Goal: Information Seeking & Learning: Find specific fact

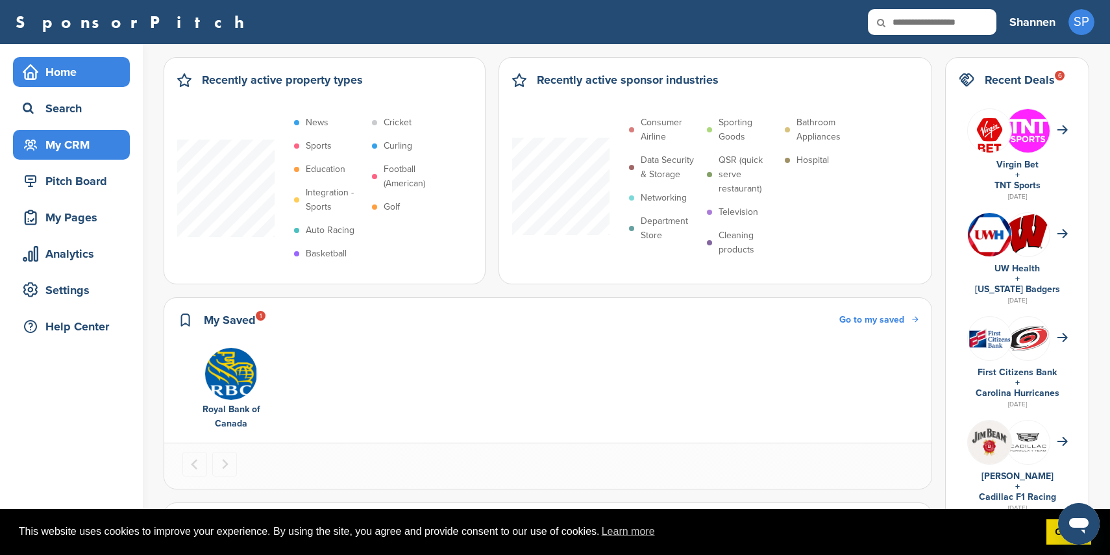
click at [80, 141] on div "My CRM" at bounding box center [74, 144] width 110 height 23
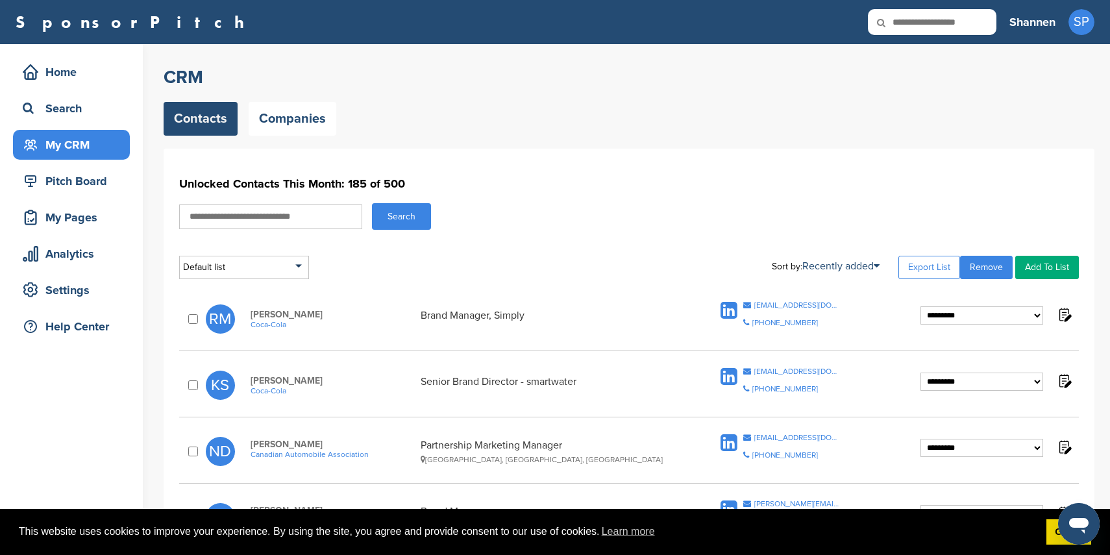
click at [278, 217] on input "text" at bounding box center [270, 216] width 183 height 25
click at [310, 216] on input "text" at bounding box center [270, 216] width 183 height 25
type input "******"
click at [407, 212] on button "Search" at bounding box center [401, 216] width 59 height 27
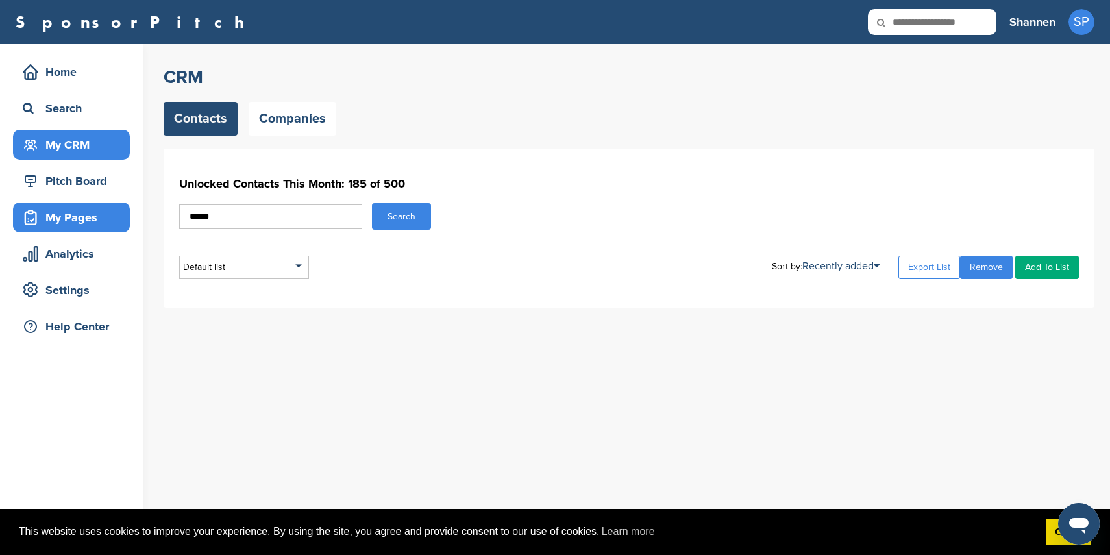
drag, startPoint x: 317, startPoint y: 221, endPoint x: 118, endPoint y: 218, distance: 198.6
click at [118, 218] on div "Home Search My CRM Pitch Board My Pages Analytics Settings Help Center CRM Cont…" at bounding box center [555, 299] width 1110 height 511
click at [567, 244] on div "Unlocked Contacts This Month: 185 of 500 Search Default list Default List Sort …" at bounding box center [628, 225] width 899 height 107
click at [506, 195] on div "Unlocked Contacts This Month: 185 of 500 Search Default list Default List Sort …" at bounding box center [628, 225] width 899 height 107
click at [104, 143] on div "My CRM" at bounding box center [74, 144] width 110 height 23
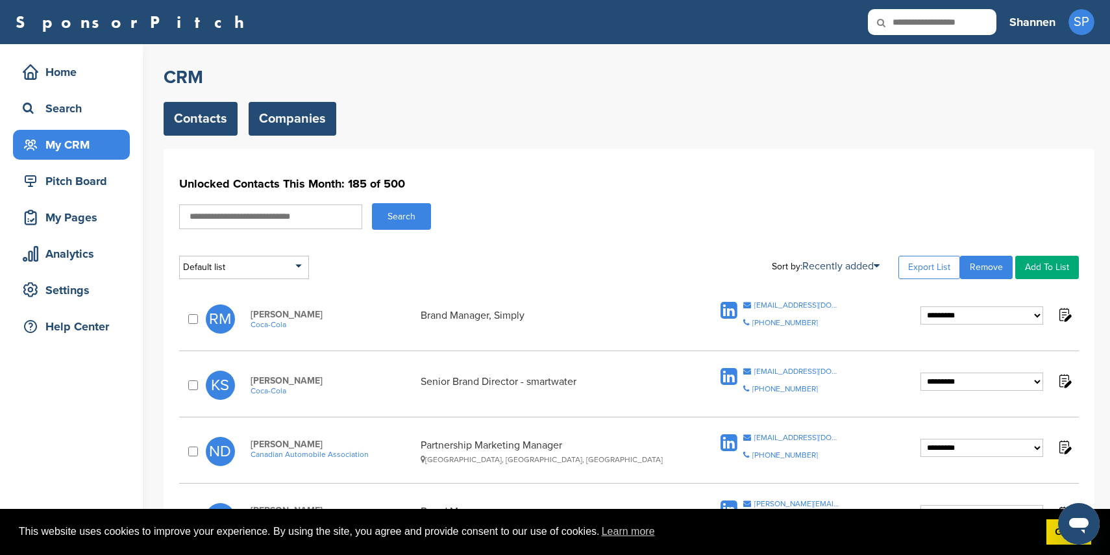
click at [295, 112] on link "Companies" at bounding box center [293, 119] width 88 height 34
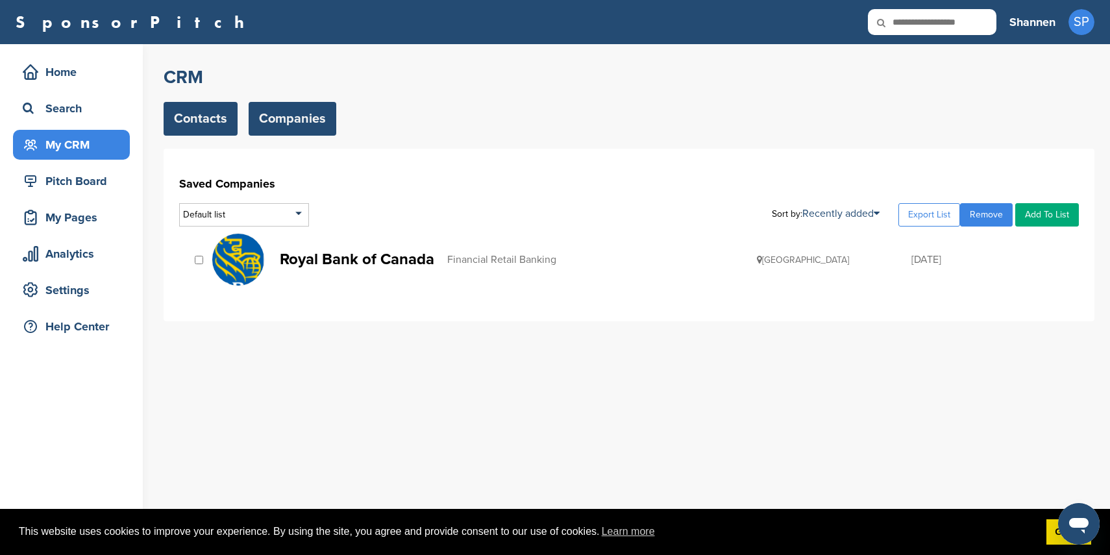
click at [212, 105] on link "Contacts" at bounding box center [201, 119] width 74 height 34
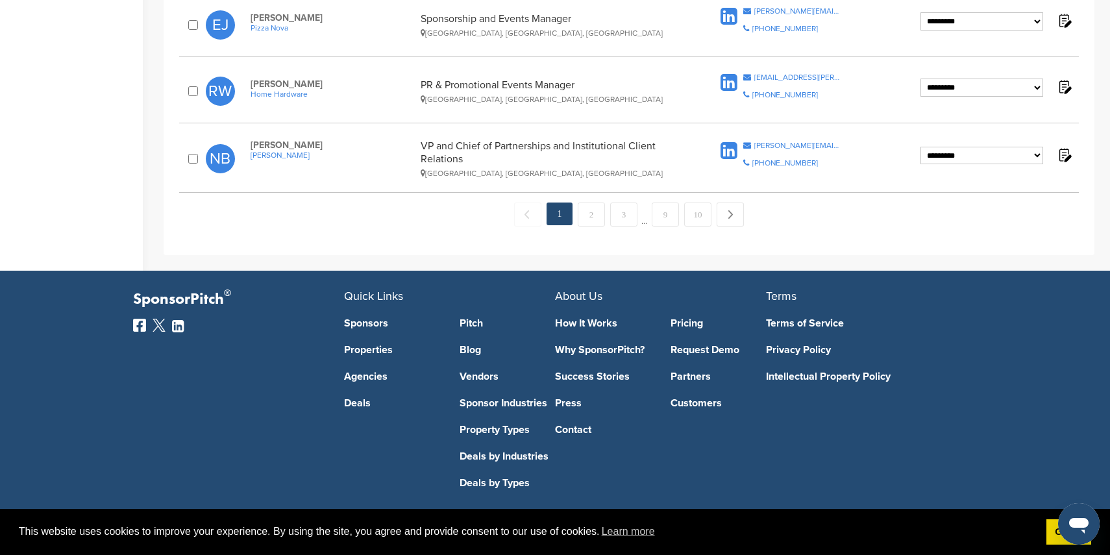
scroll to position [1435, 0]
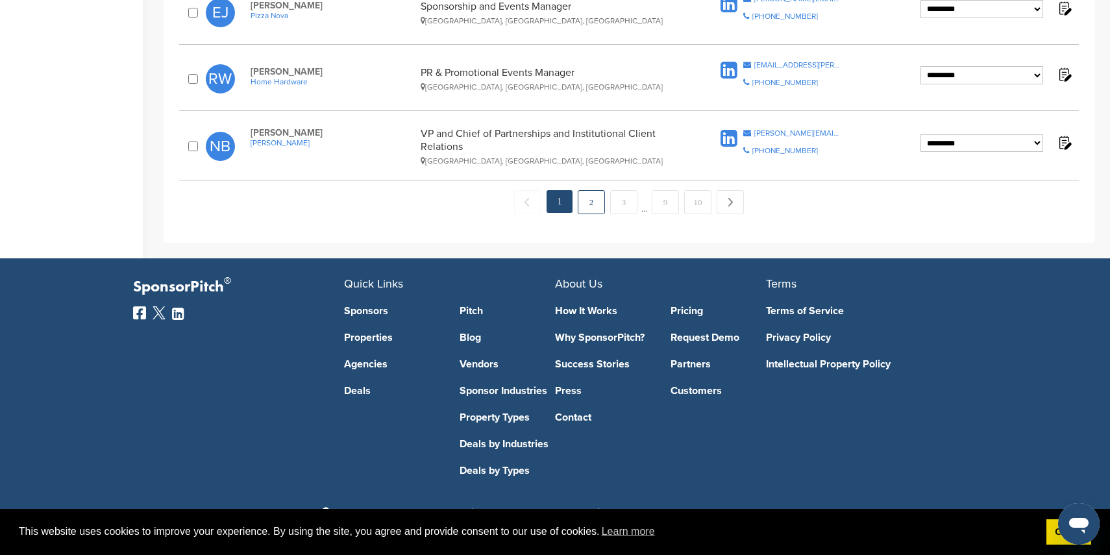
click at [587, 208] on link "2" at bounding box center [591, 202] width 27 height 24
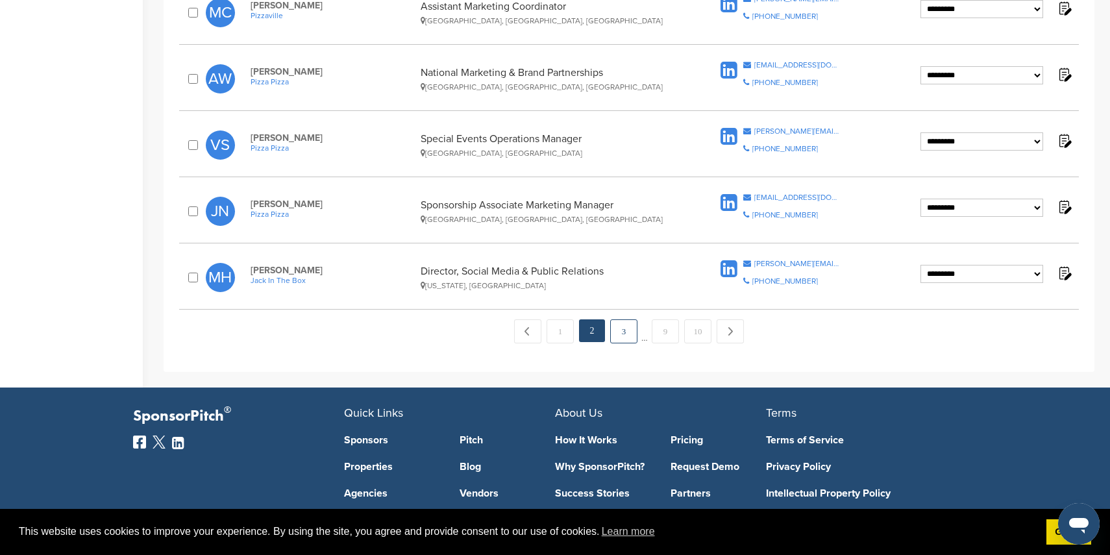
scroll to position [1305, 0]
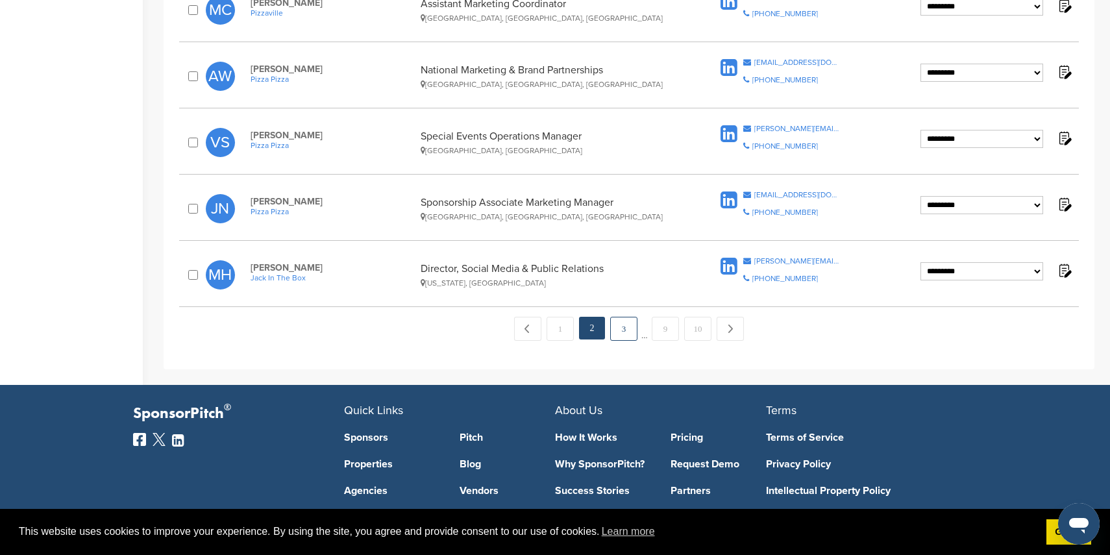
click at [622, 329] on link "3" at bounding box center [623, 329] width 27 height 24
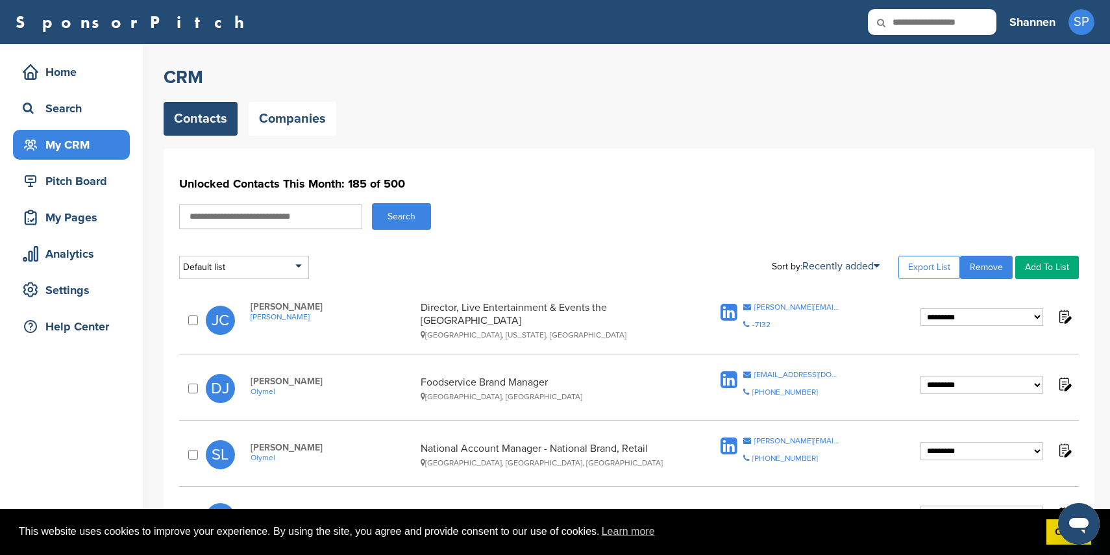
click at [315, 215] on input "text" at bounding box center [270, 216] width 183 height 25
type input "****"
click at [396, 215] on button "Search" at bounding box center [401, 216] width 59 height 27
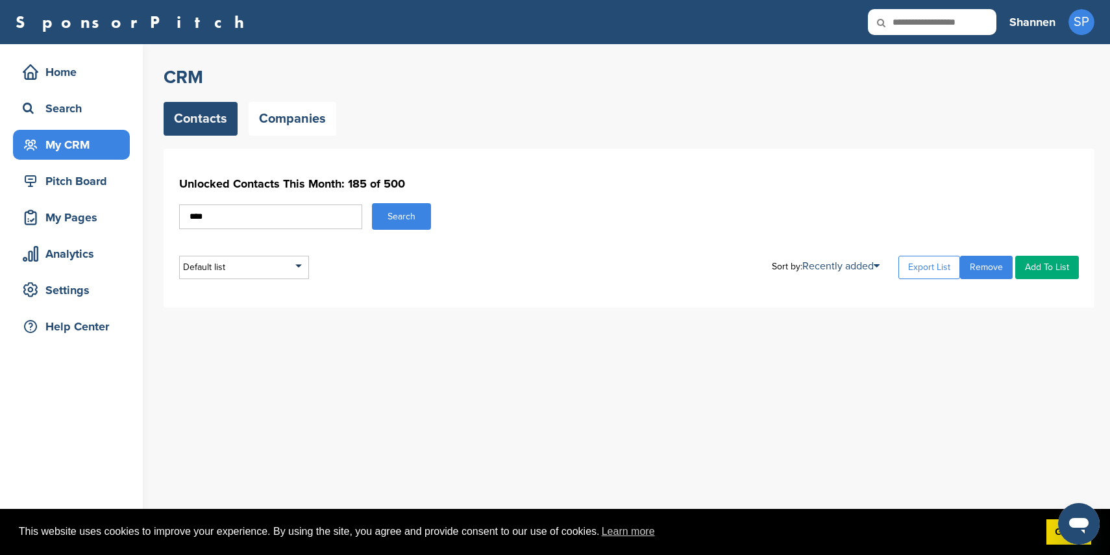
click at [310, 217] on input "****" at bounding box center [270, 216] width 183 height 25
type input "*"
click at [289, 219] on input "text" at bounding box center [270, 216] width 183 height 25
paste input "**********"
type input "**********"
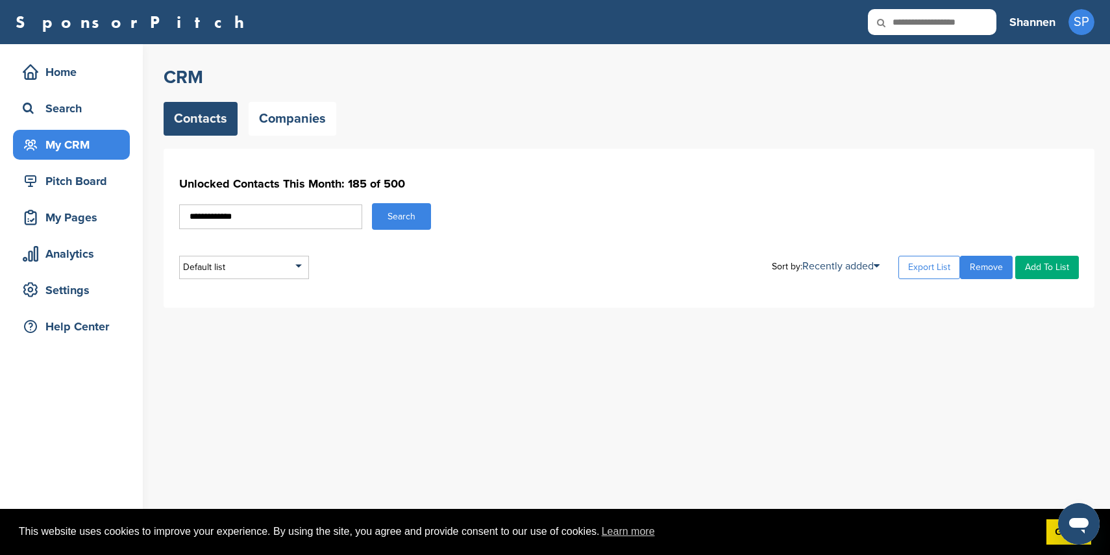
click at [397, 215] on button "Search" at bounding box center [401, 216] width 59 height 27
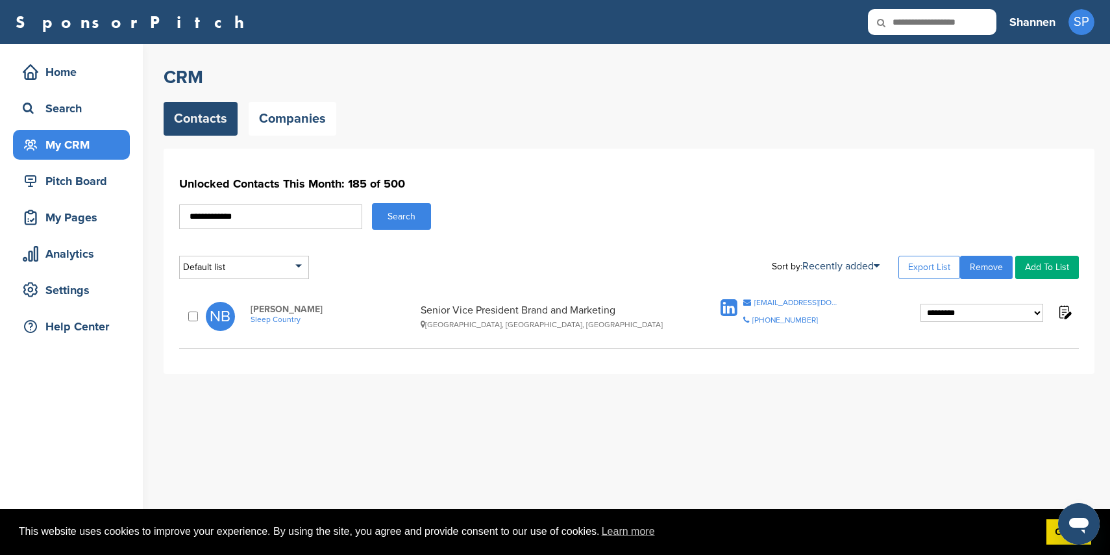
click at [280, 320] on span "Sleep Country" at bounding box center [332, 319] width 164 height 9
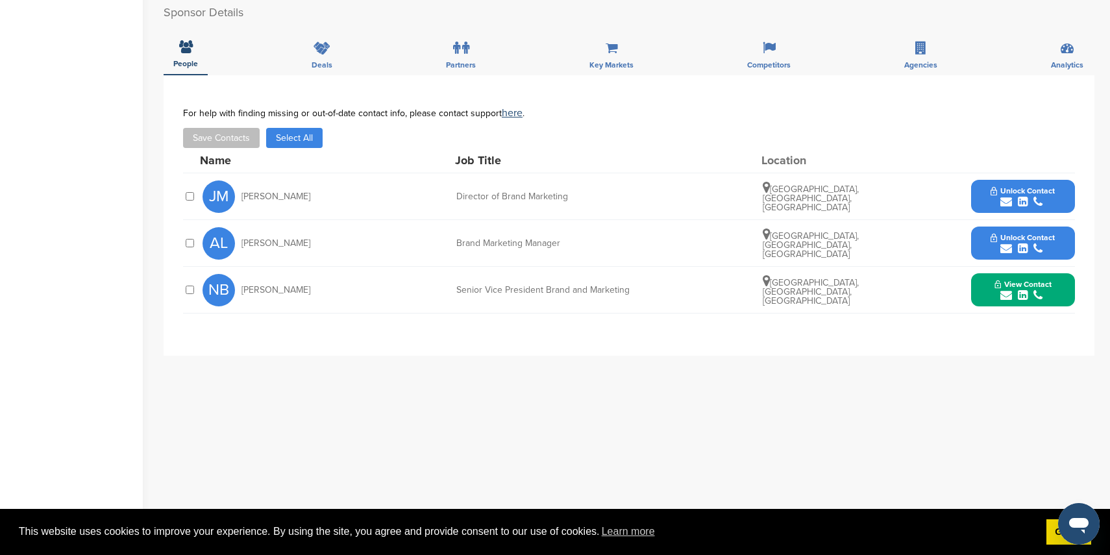
scroll to position [377, 0]
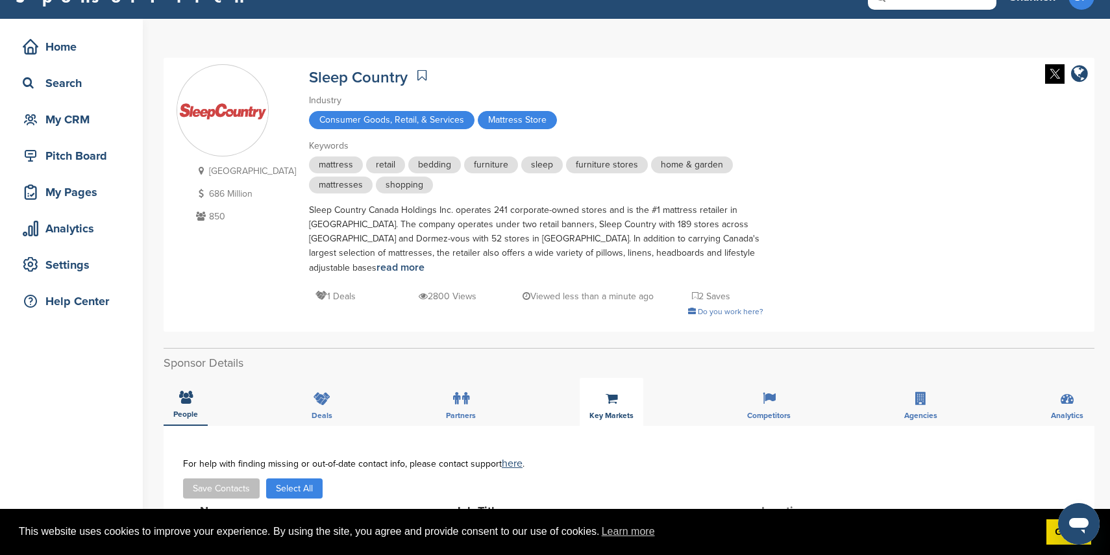
click at [620, 391] on div "Key Markets" at bounding box center [611, 402] width 64 height 48
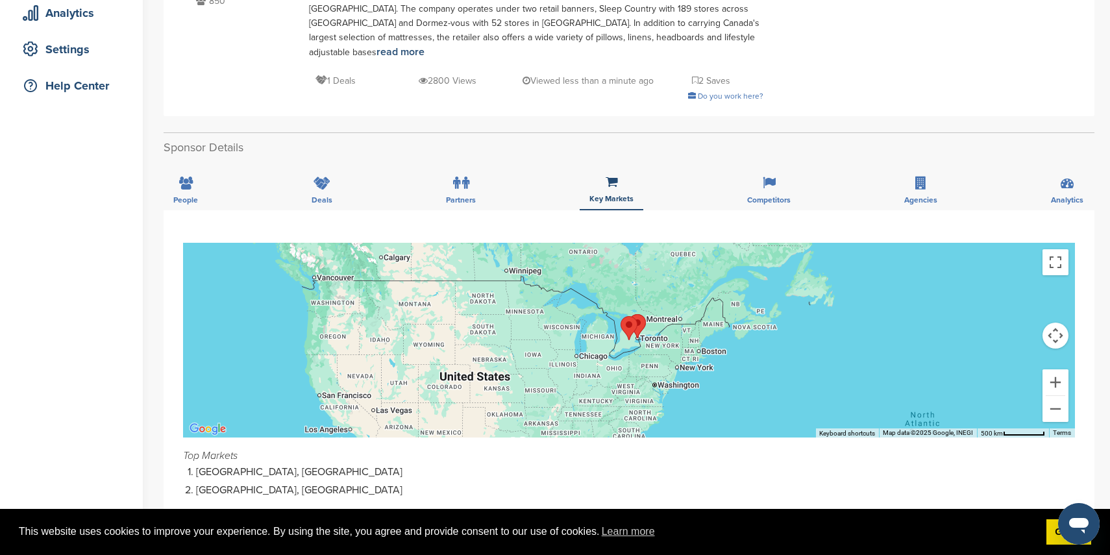
scroll to position [0, 0]
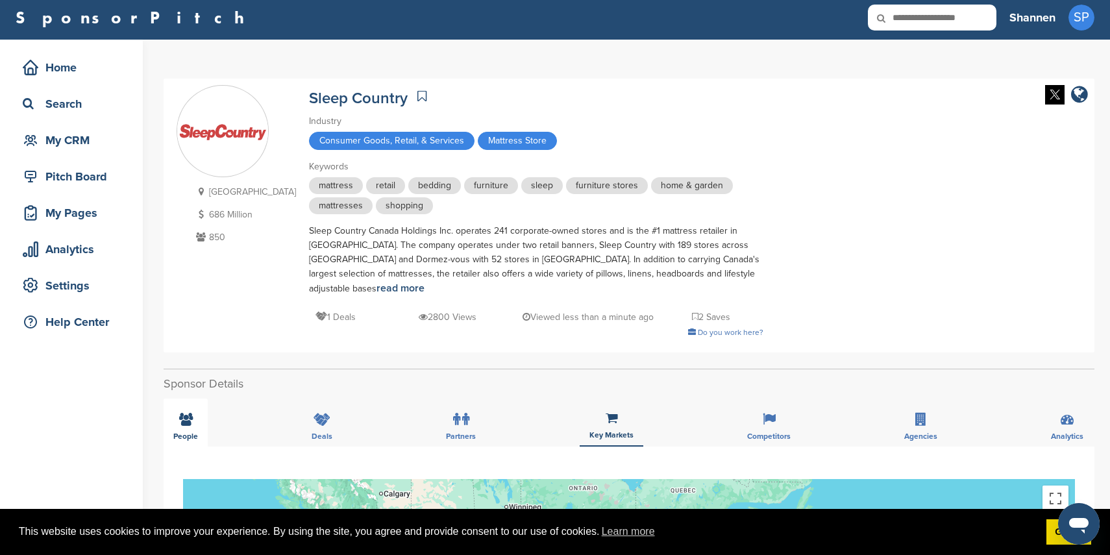
click at [199, 417] on div "People" at bounding box center [186, 422] width 44 height 48
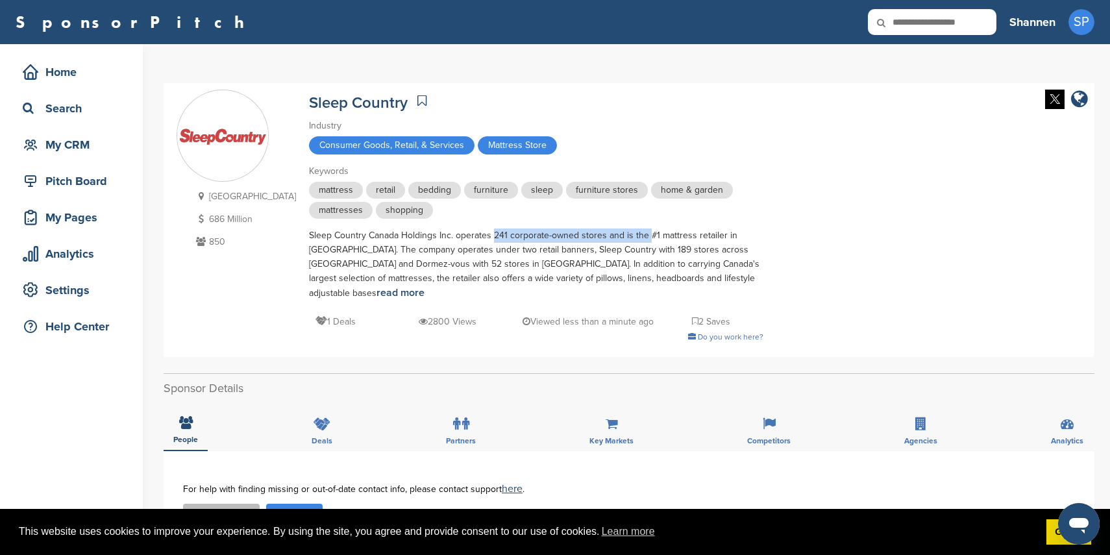
drag, startPoint x: 463, startPoint y: 234, endPoint x: 614, endPoint y: 230, distance: 150.6
click at [616, 229] on div "Sleep Country Canada Holdings Inc. operates 241 corporate-owned stores and is t…" at bounding box center [536, 264] width 454 height 72
click at [400, 271] on div "Sleep Country Canada Holdings Inc. operates 241 corporate-owned stores and is t…" at bounding box center [536, 264] width 454 height 72
